Goal: Book appointment/travel/reservation

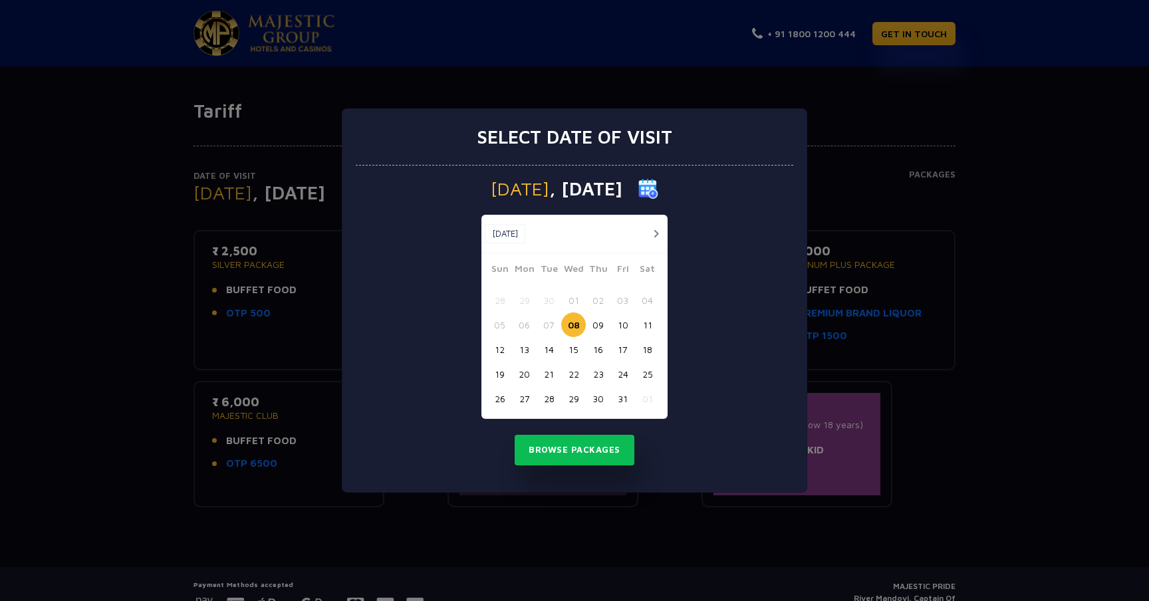
click at [659, 194] on img at bounding box center [649, 189] width 20 height 20
click at [605, 402] on button "30" at bounding box center [598, 398] width 25 height 25
click at [600, 458] on button "Browse Packages" at bounding box center [575, 450] width 120 height 31
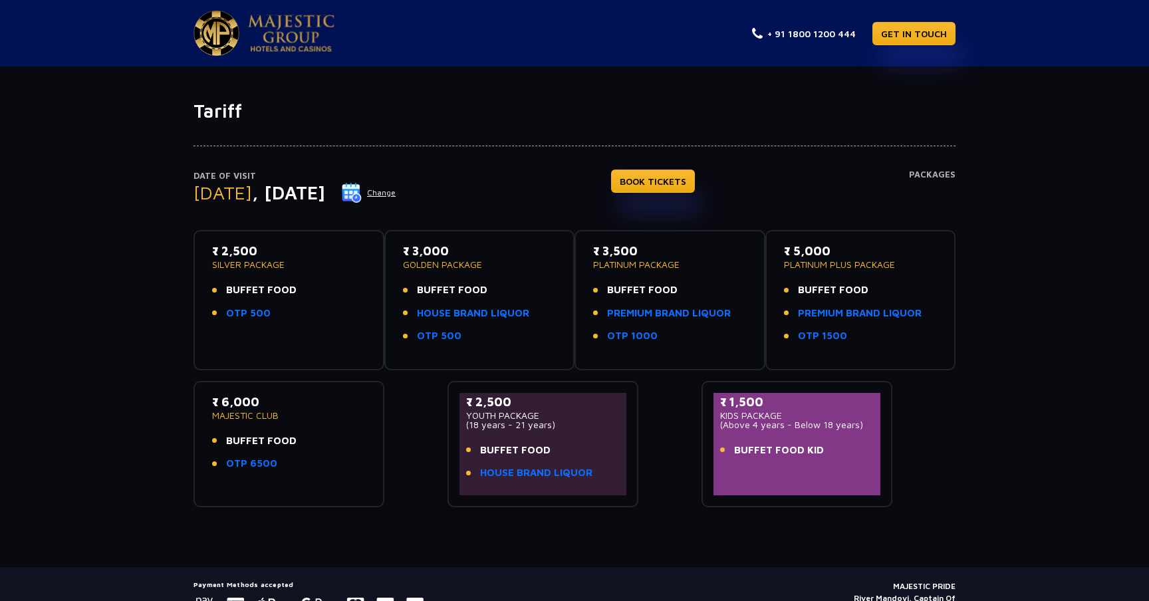
click at [937, 178] on h4 "Packages" at bounding box center [932, 194] width 47 height 48
click at [229, 31] on img at bounding box center [217, 33] width 46 height 45
